Goal: Check status: Check status

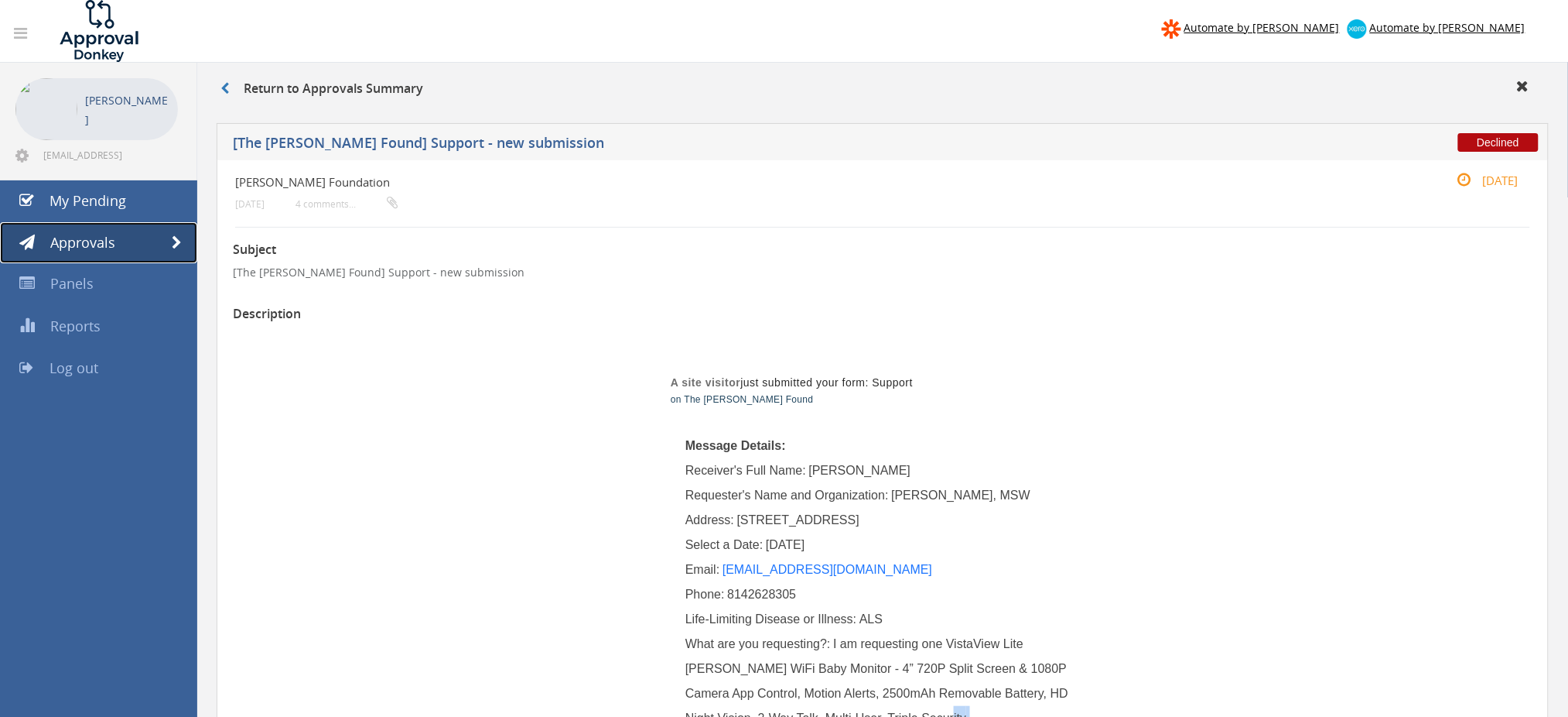
click at [184, 237] on link "Approvals" at bounding box center [98, 243] width 197 height 42
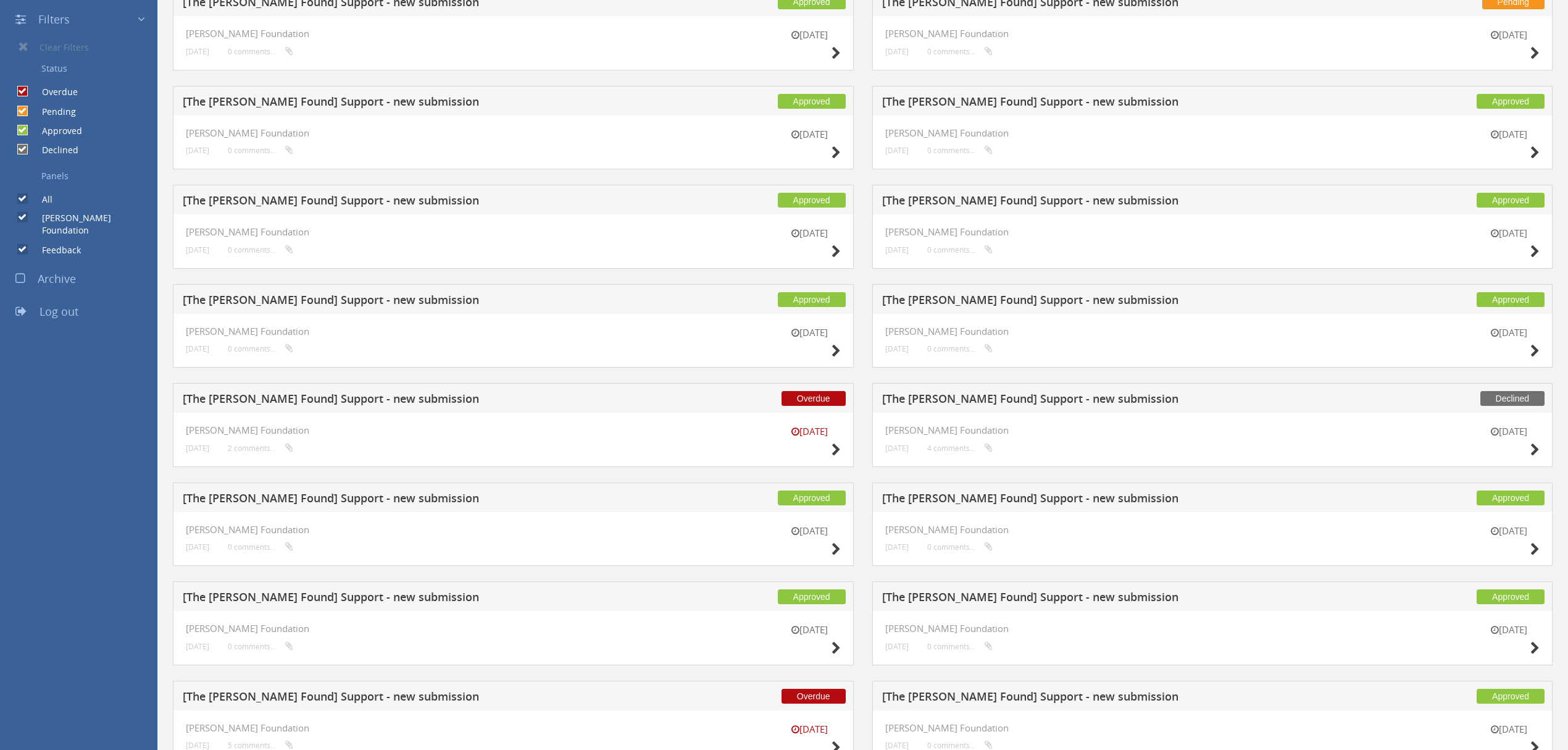
scroll to position [329, 0]
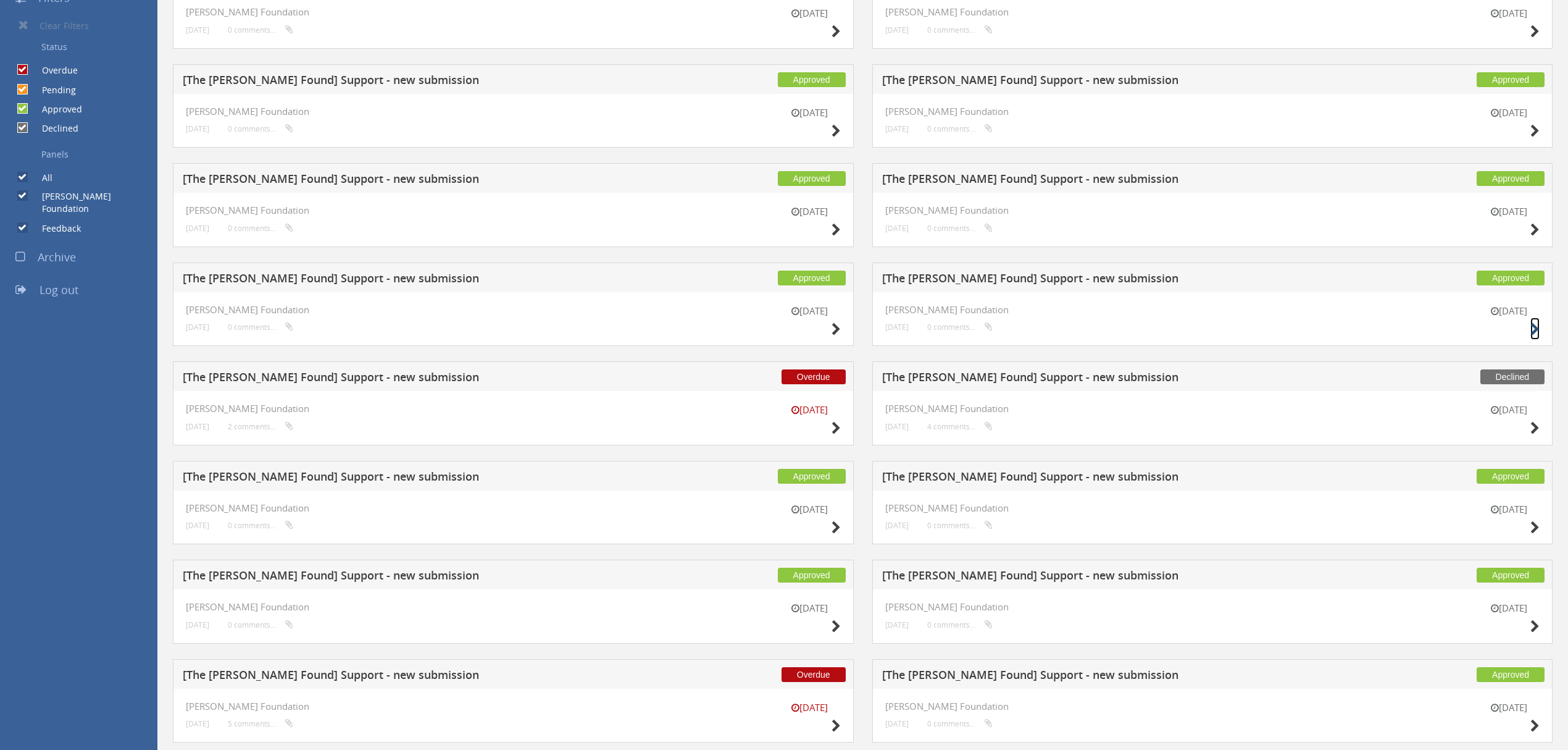
click at [1251, 332] on icon at bounding box center [1535, 329] width 9 height 13
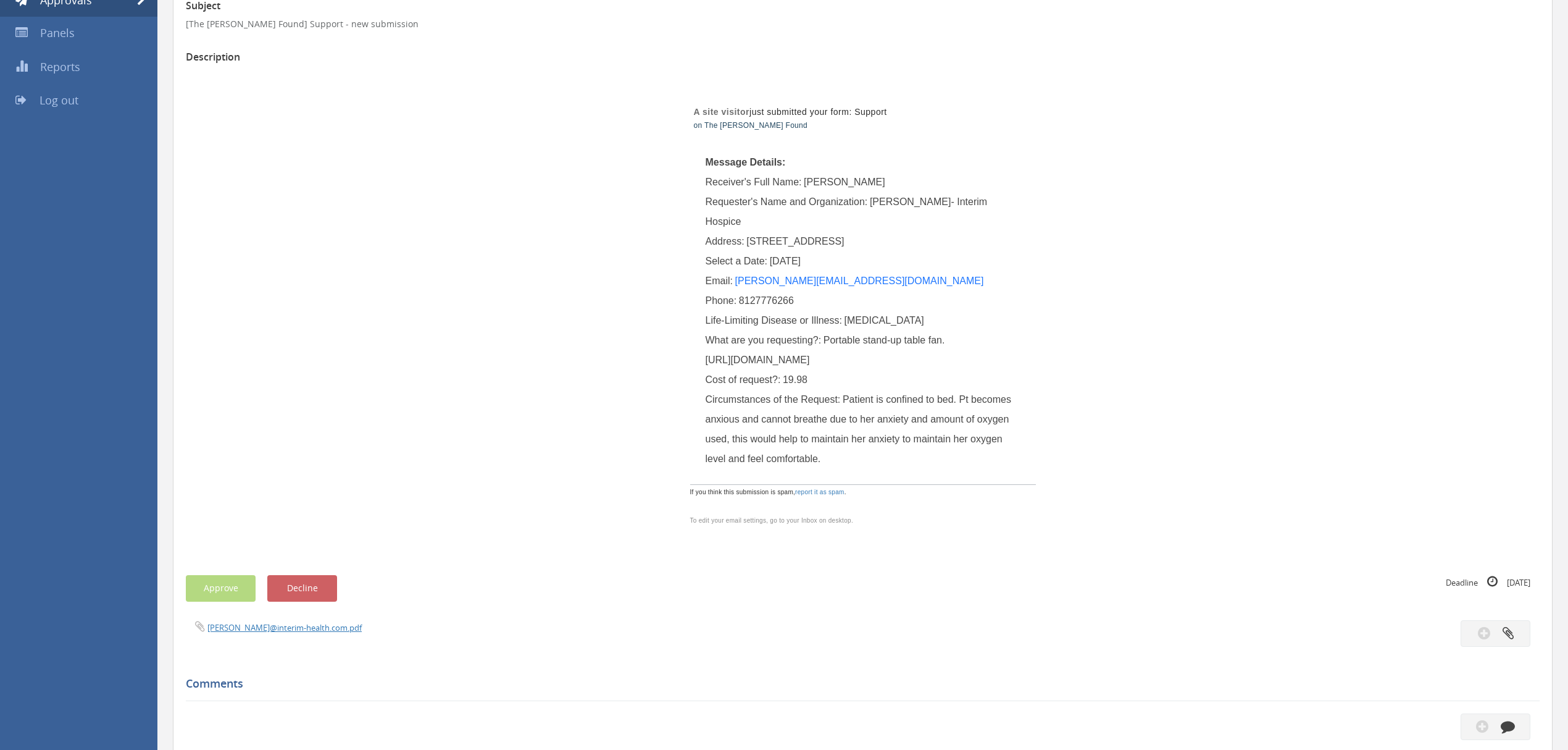
scroll to position [164, 0]
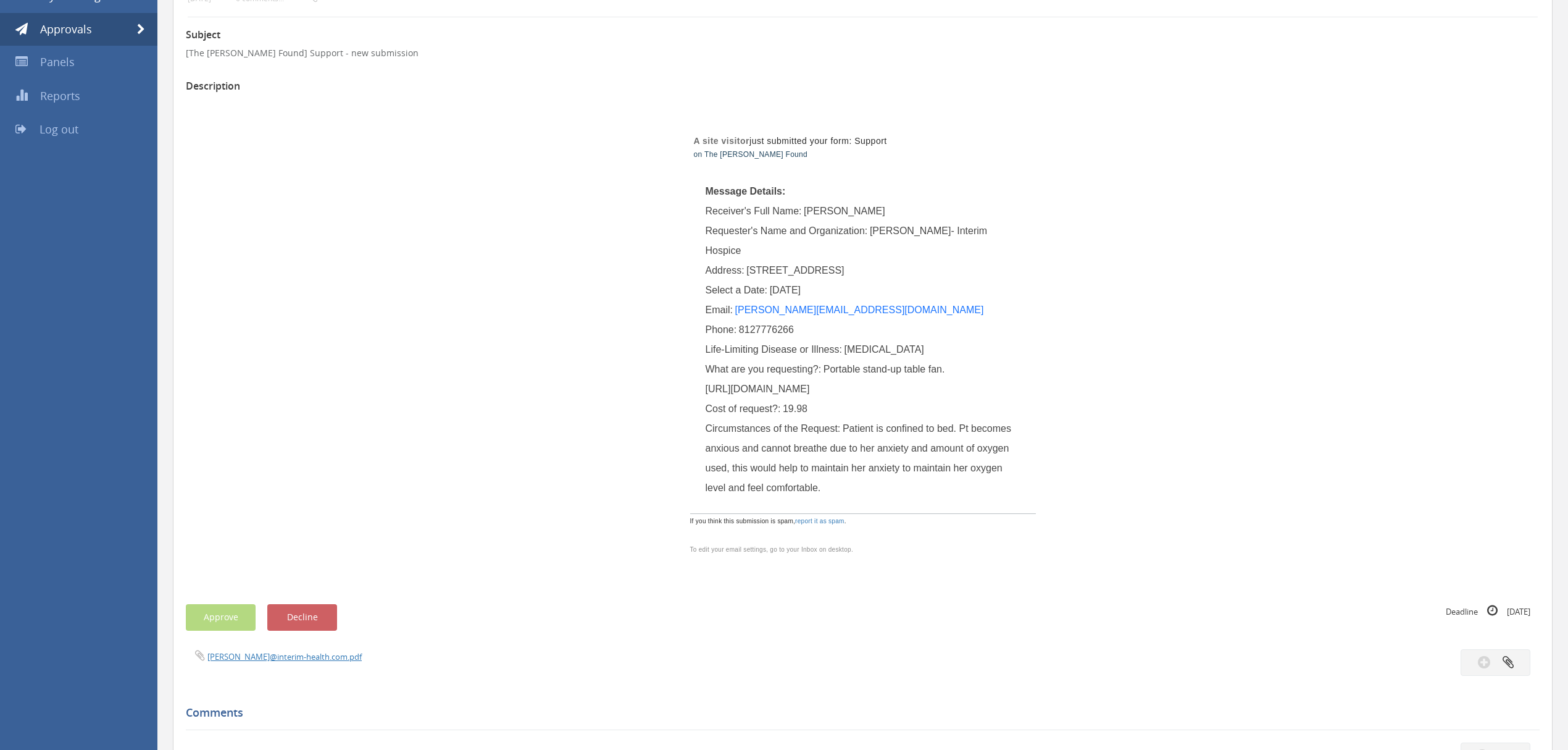
drag, startPoint x: 707, startPoint y: 388, endPoint x: 964, endPoint y: 638, distance: 358.5
click at [964, 399] on div "What are you requesting?: Portable stand-up table fan. [URL][DOMAIN_NAME]" at bounding box center [863, 380] width 315 height 40
copy span "[URL][DOMAIN_NAME]"
click at [828, 213] on span "[PERSON_NAME]" at bounding box center [844, 210] width 82 height 11
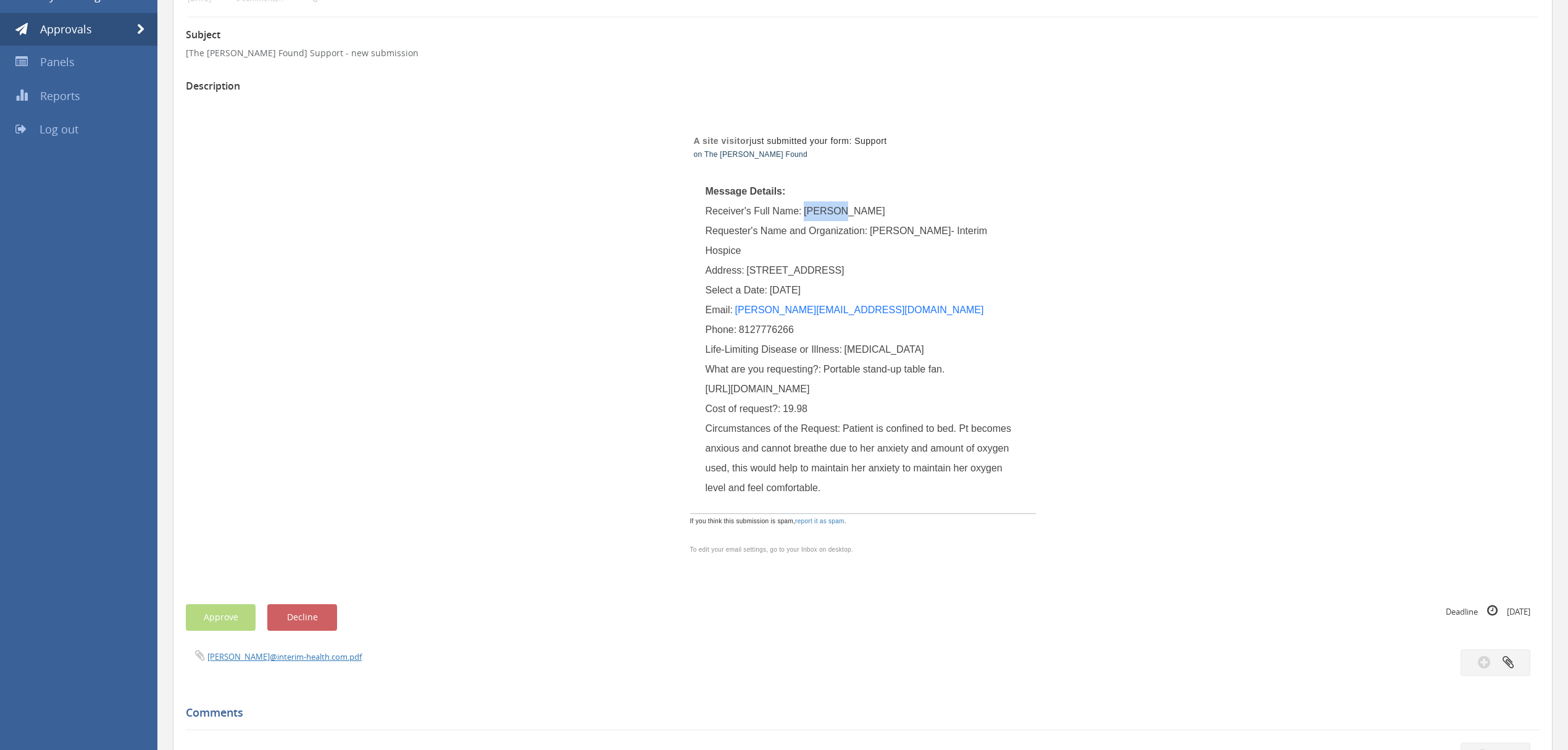
click at [828, 213] on span "[PERSON_NAME]" at bounding box center [844, 210] width 82 height 11
click at [854, 212] on span "[PERSON_NAME]" at bounding box center [844, 210] width 82 height 11
click at [880, 212] on div "Receiver's Full Name: [PERSON_NAME]" at bounding box center [863, 211] width 315 height 20
drag, startPoint x: 878, startPoint y: 210, endPoint x: 806, endPoint y: 216, distance: 72.2
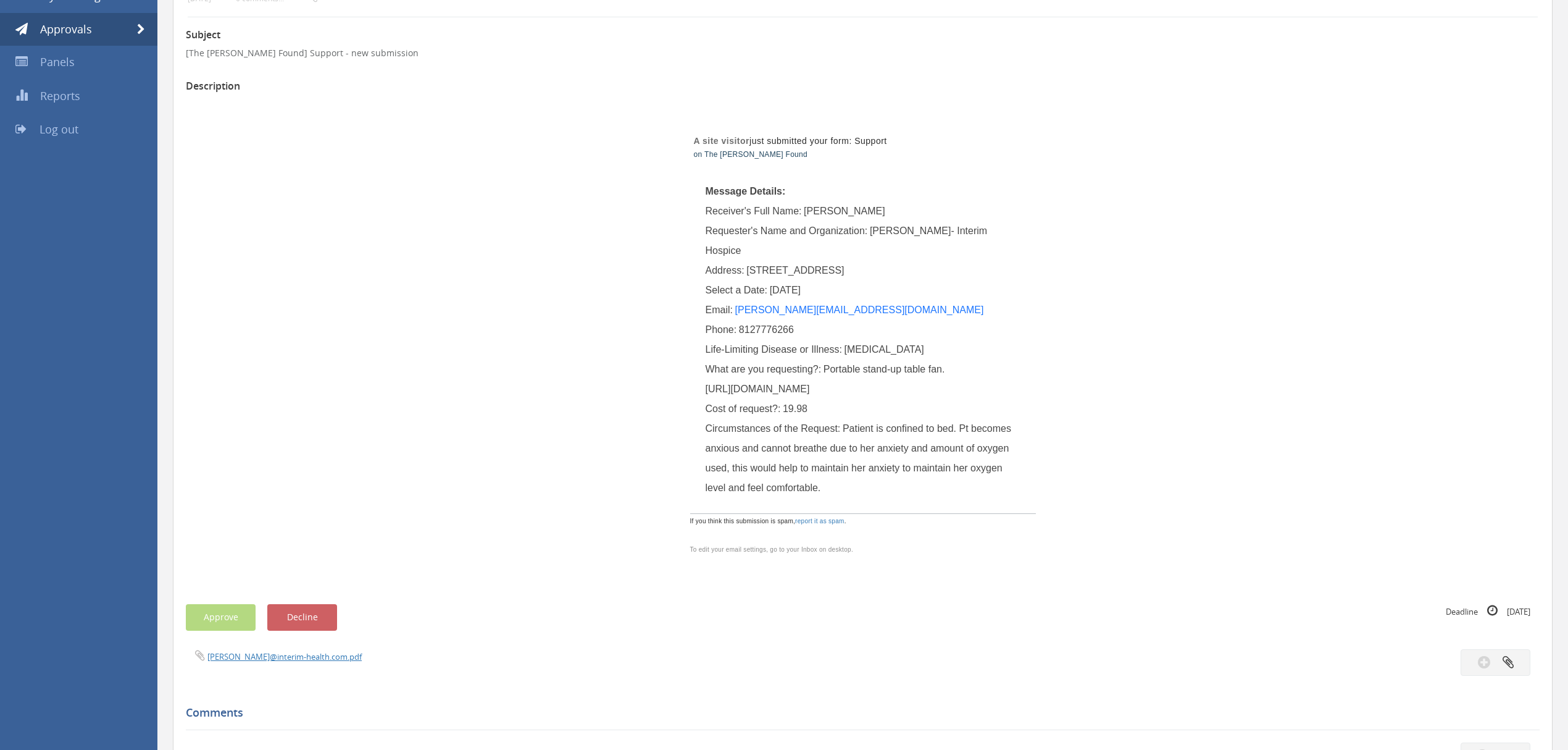
click at [806, 216] on div "Receiver's Full Name: [PERSON_NAME]" at bounding box center [863, 211] width 315 height 20
copy span "[PERSON_NAME]"
drag, startPoint x: 749, startPoint y: 270, endPoint x: 842, endPoint y: 270, distance: 93.0
click at [842, 270] on span "[STREET_ADDRESS]" at bounding box center [795, 270] width 98 height 11
copy span "[STREET_ADDRESS]"
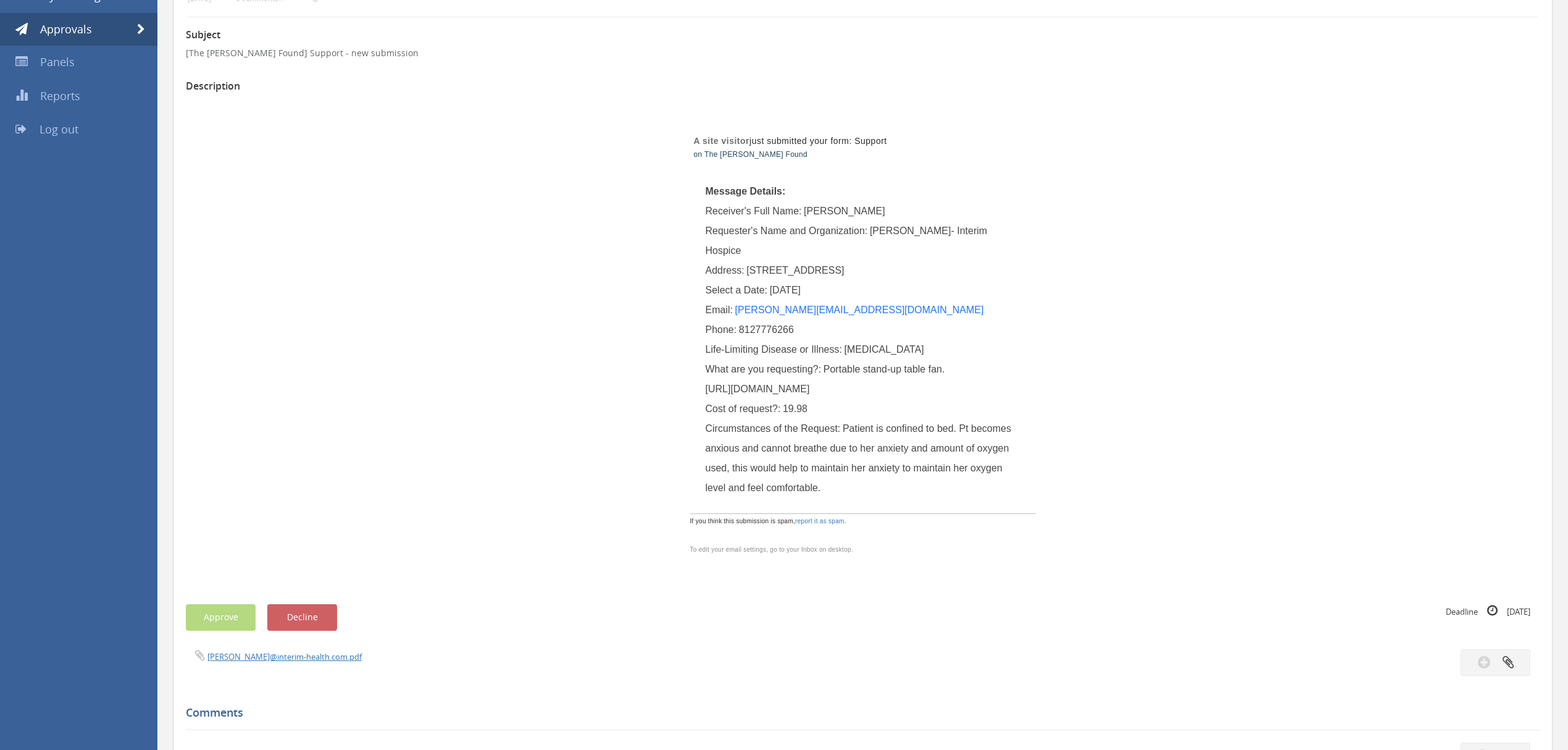
click at [767, 324] on span "8127776266" at bounding box center [767, 329] width 55 height 11
copy span "8127776266"
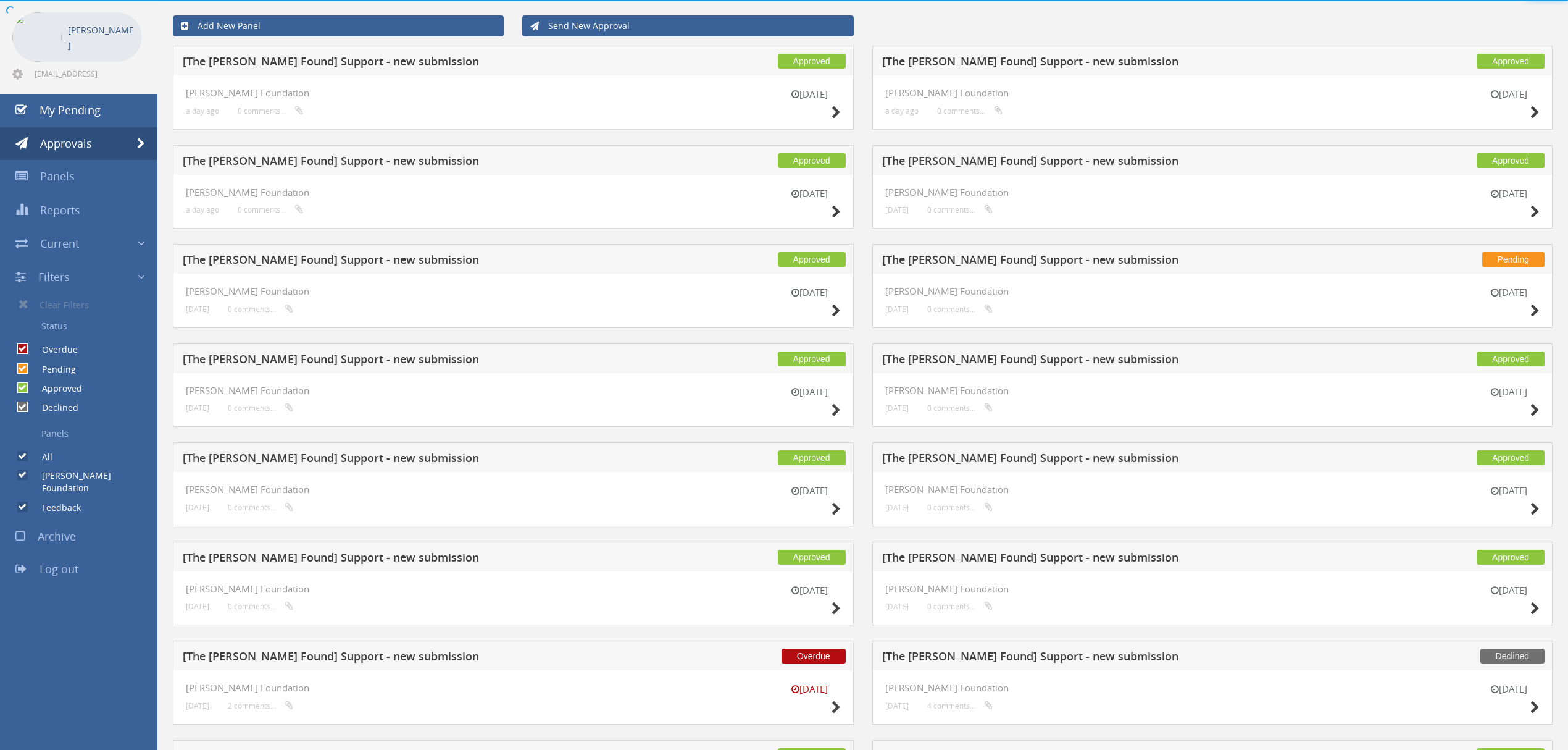
scroll to position [164, 0]
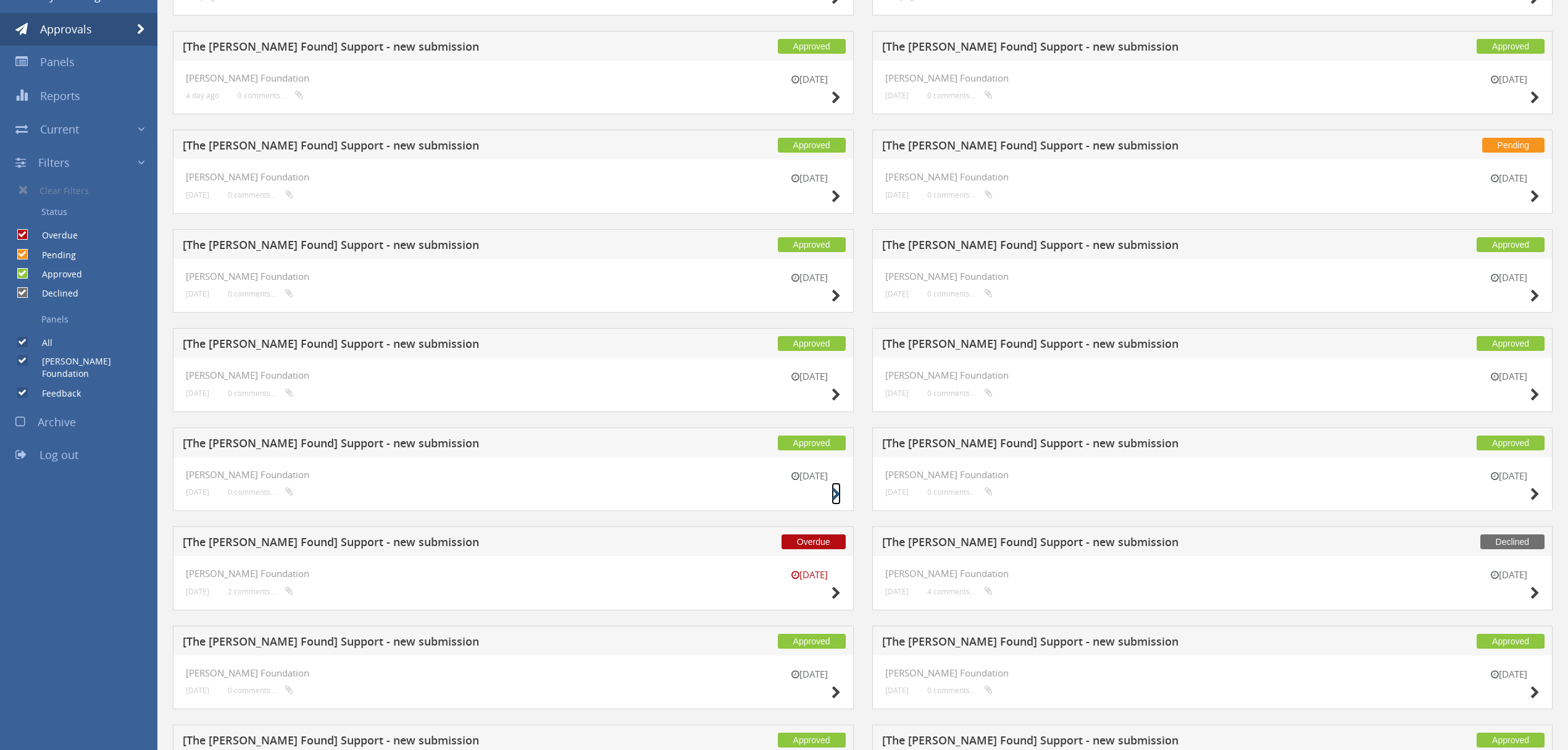
click at [833, 495] on icon at bounding box center [836, 494] width 9 height 13
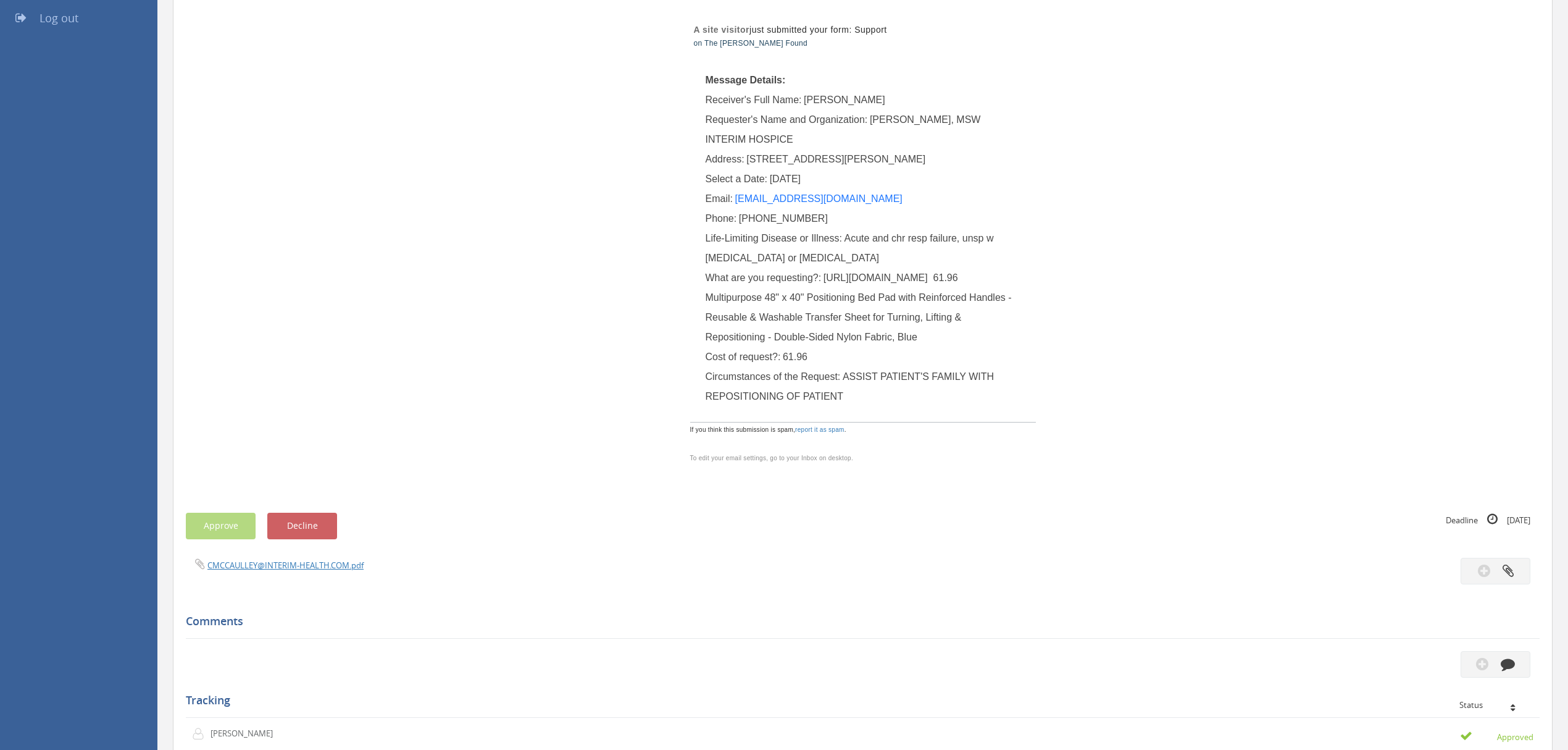
scroll to position [247, 0]
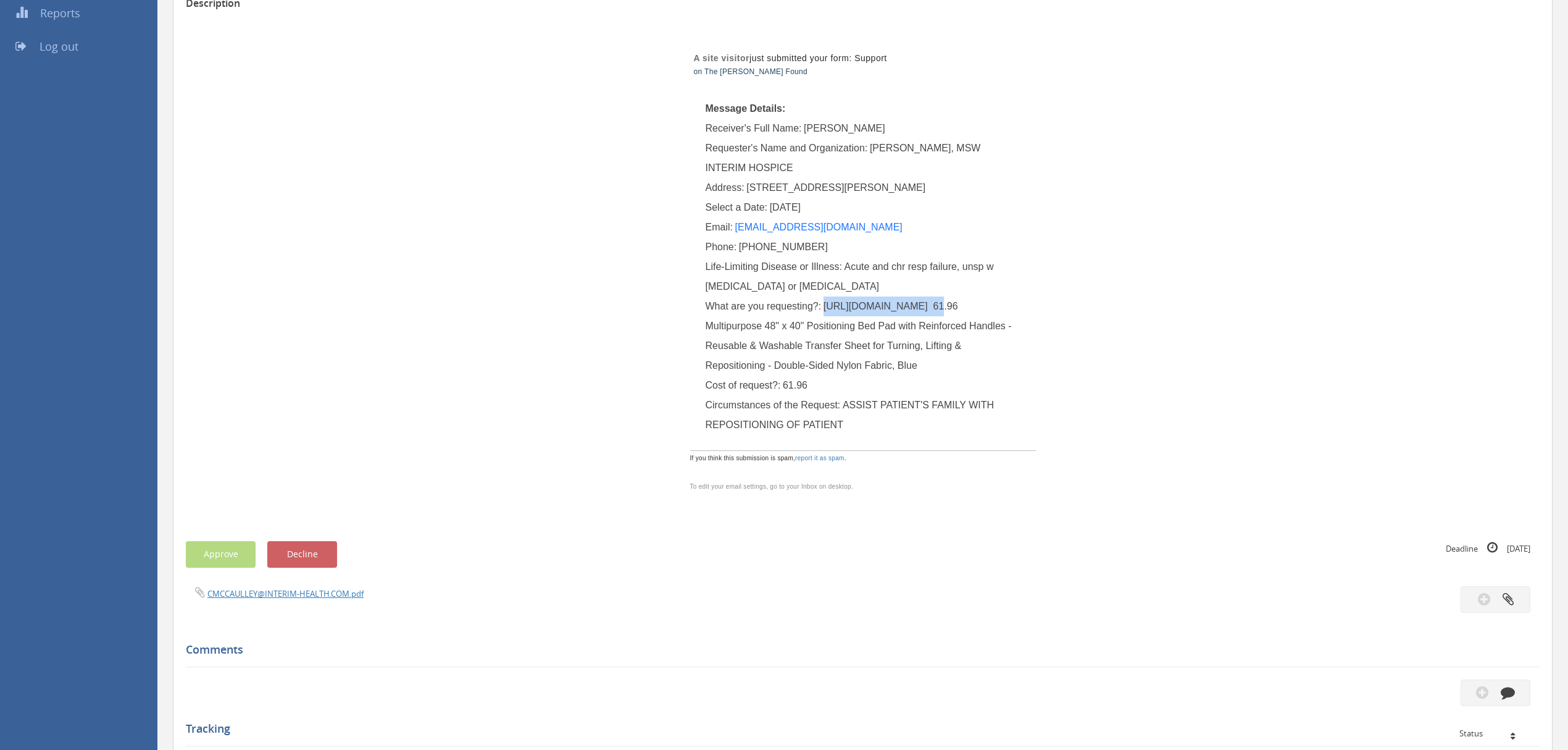
drag, startPoint x: 826, startPoint y: 304, endPoint x: 922, endPoint y: 304, distance: 96.0
click at [922, 304] on span "[URL][DOMAIN_NAME] 61.96 Multipurpose 48" x 40" Positioning Bed Pad with Reinfo…" at bounding box center [860, 335] width 309 height 70
copy span "[URL][DOMAIN_NAME]"
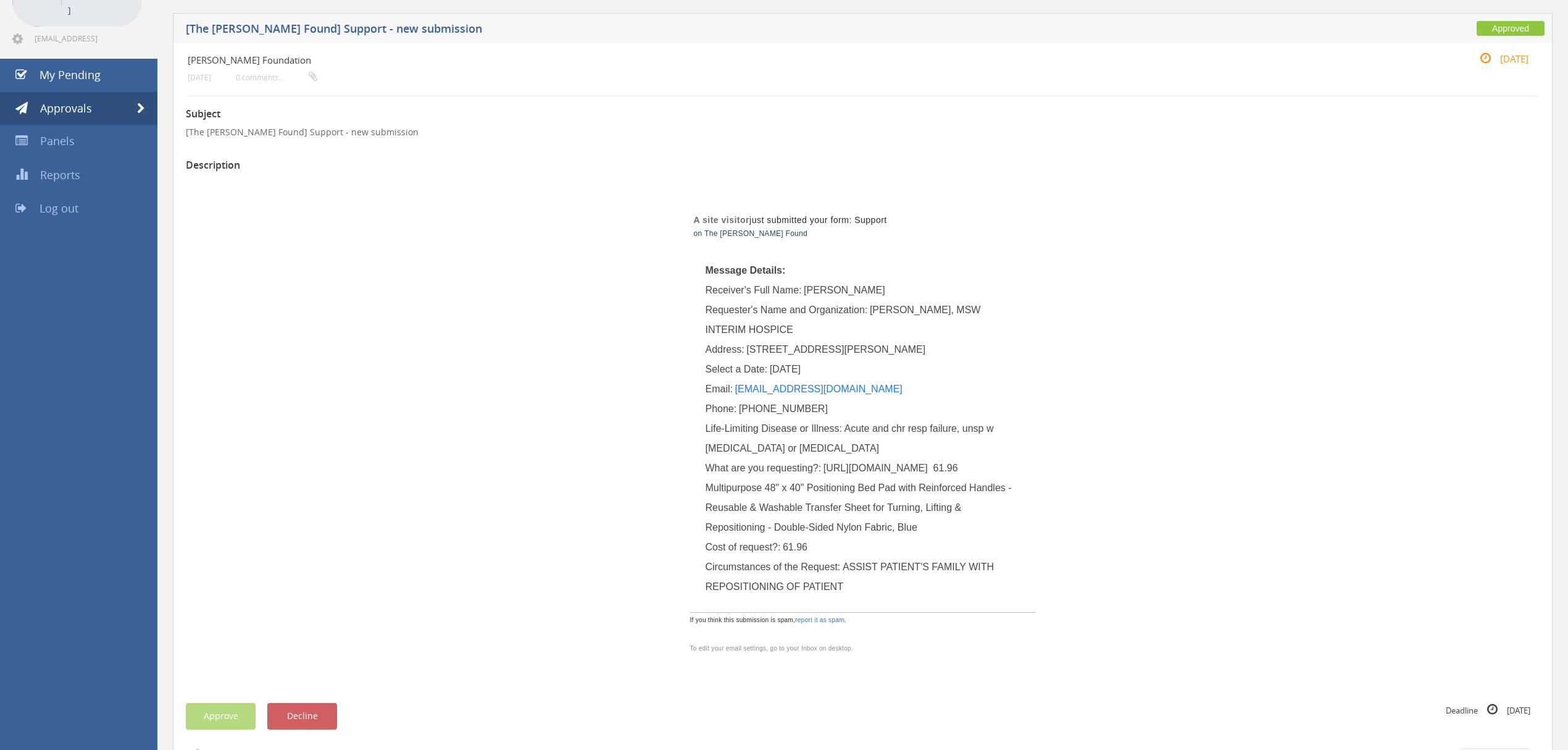
scroll to position [0, 0]
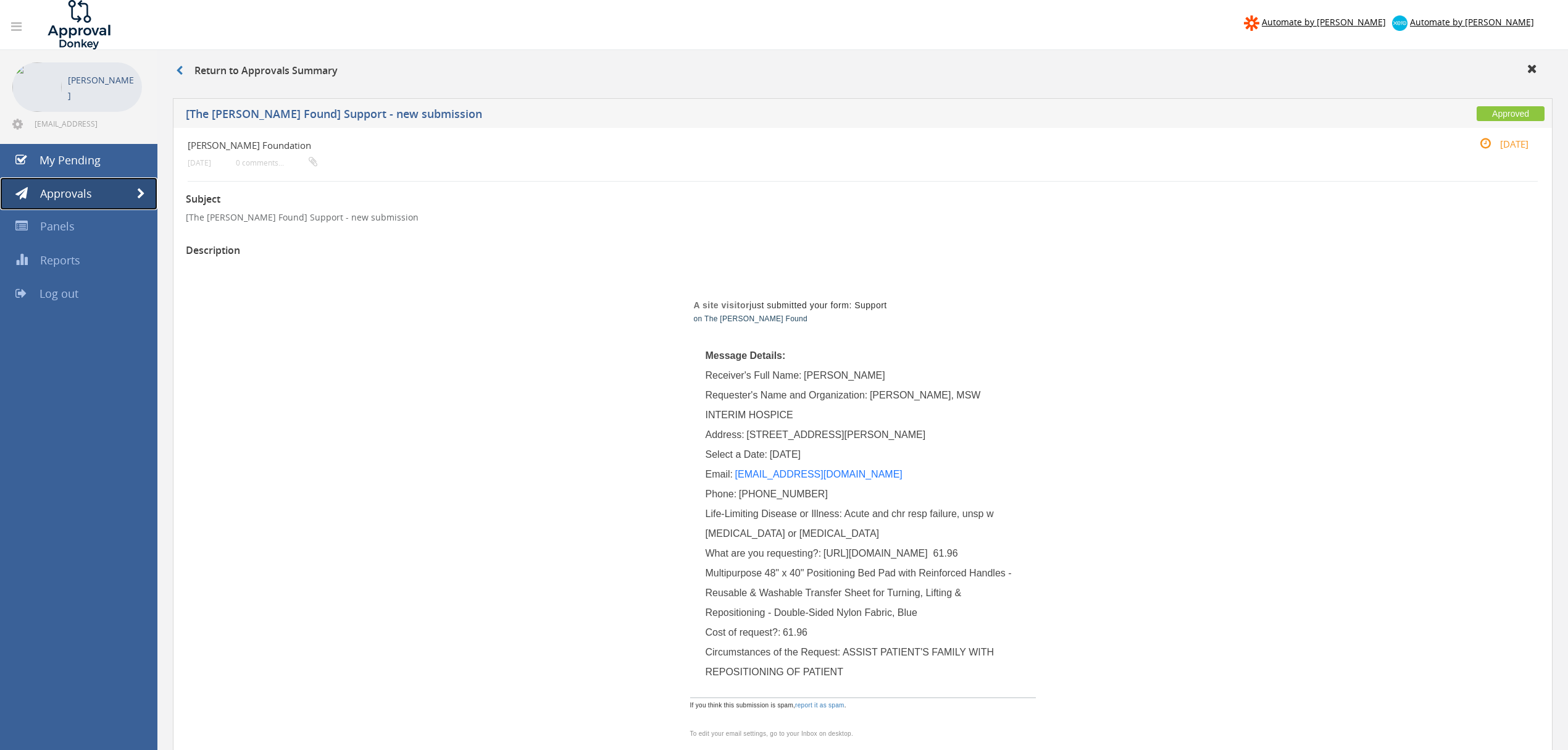
drag, startPoint x: 138, startPoint y: 187, endPoint x: 577, endPoint y: 174, distance: 439.2
click at [138, 187] on link "Approvals" at bounding box center [78, 194] width 157 height 34
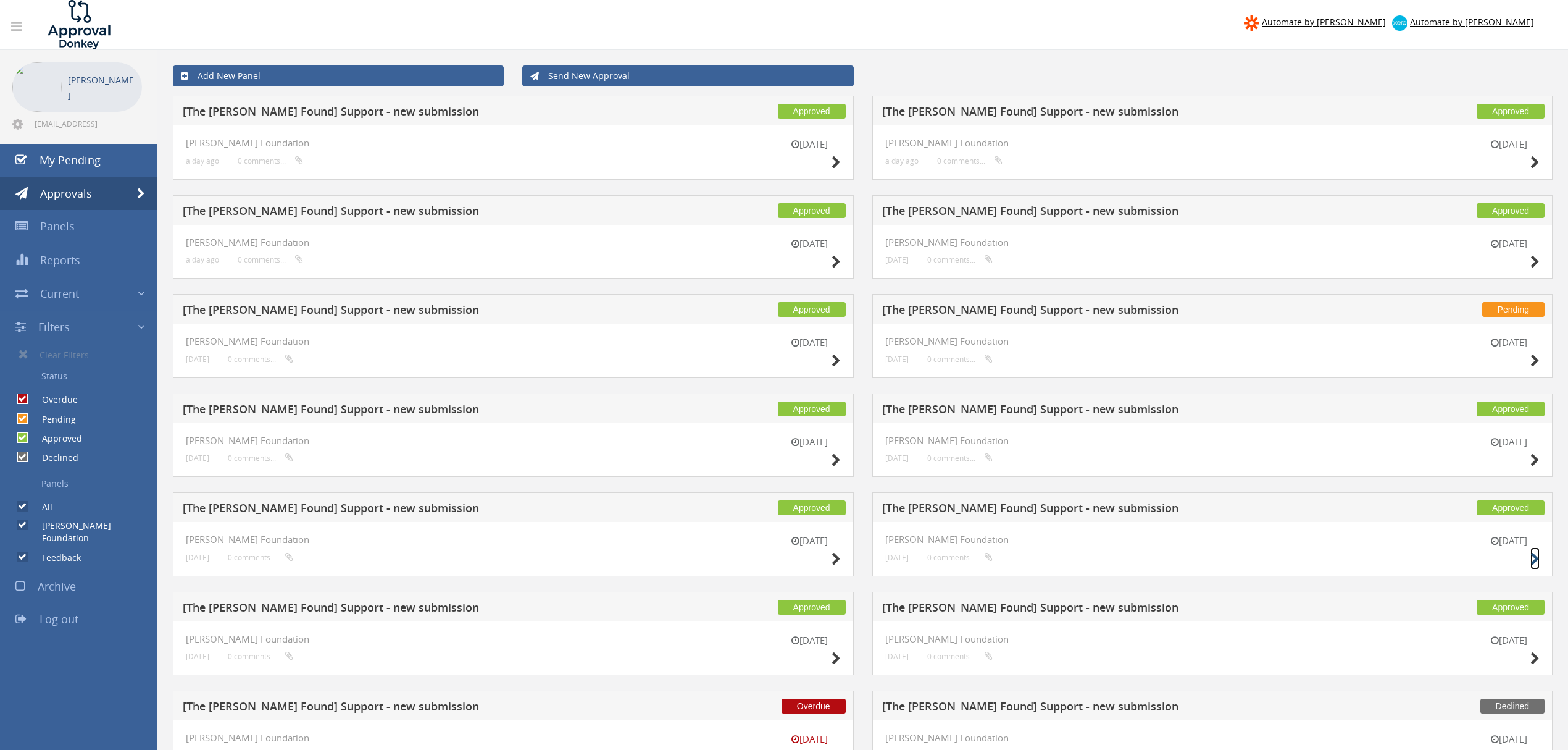
click at [1251, 559] on icon at bounding box center [1535, 559] width 9 height 13
